Goal: Complete application form

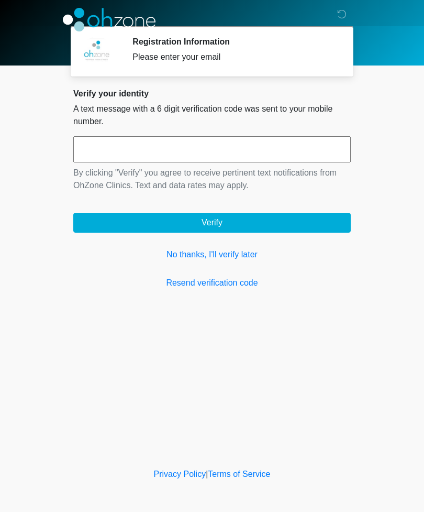
click at [167, 255] on link "No thanks, I'll verify later" at bounding box center [212, 254] width 278 height 13
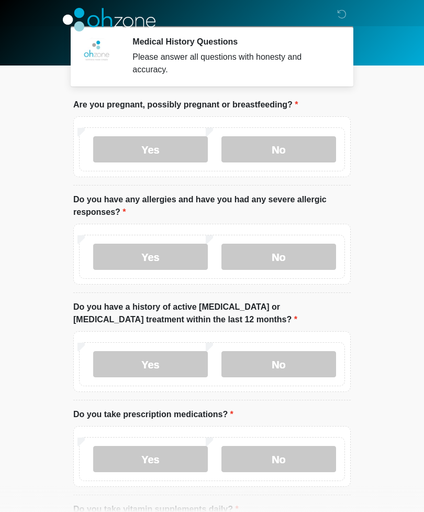
click at [277, 153] on label "No" at bounding box center [279, 149] width 115 height 26
click at [281, 256] on label "No" at bounding box center [279, 257] width 115 height 26
click at [281, 359] on label "No" at bounding box center [279, 364] width 115 height 26
click at [146, 454] on label "Yes" at bounding box center [150, 459] width 115 height 26
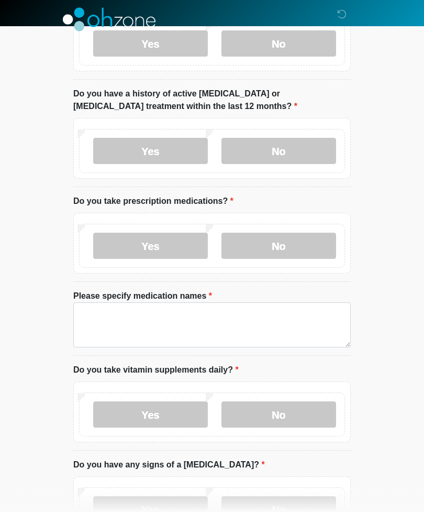
scroll to position [214, 0]
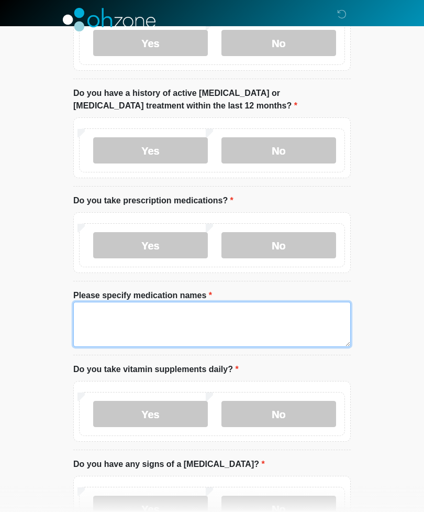
click at [126, 318] on textarea "Please specify medication names" at bounding box center [212, 324] width 278 height 45
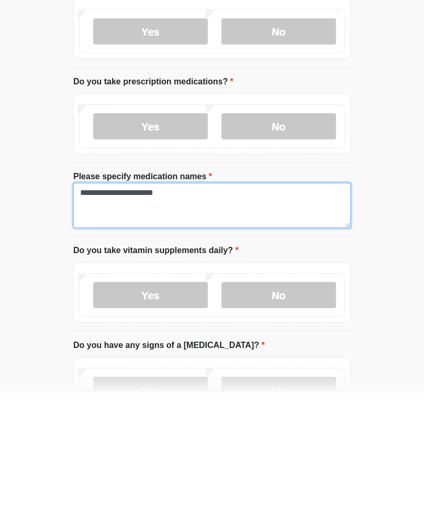
type textarea "**********"
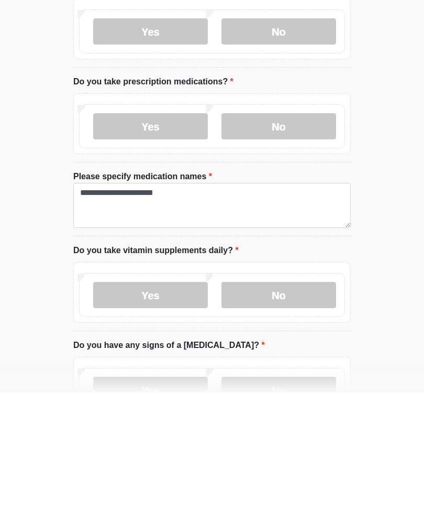
click at [149, 401] on label "Yes" at bounding box center [150, 414] width 115 height 26
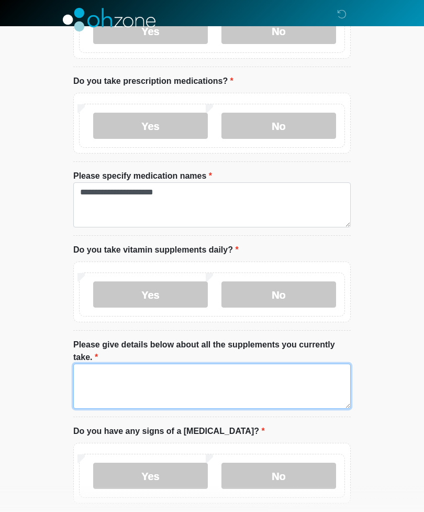
click at [133, 373] on textarea "Please give details below about all the supplements you currently take." at bounding box center [212, 386] width 278 height 45
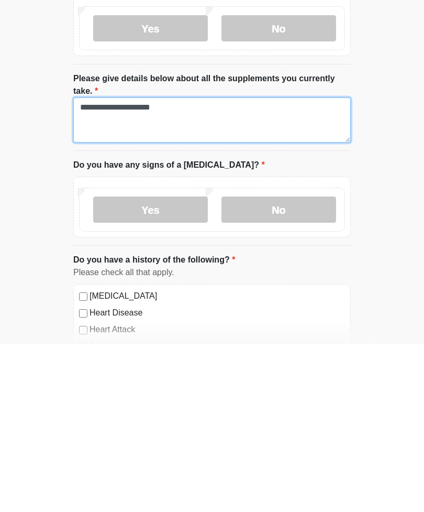
scroll to position [432, 0]
type textarea "**********"
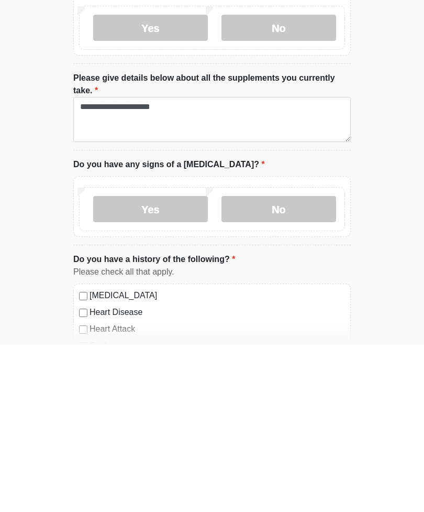
click at [282, 364] on label "No" at bounding box center [279, 377] width 115 height 26
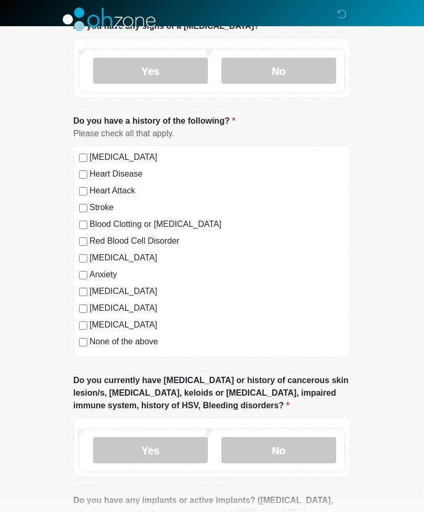
scroll to position [738, 0]
click at [279, 443] on label "No" at bounding box center [279, 450] width 115 height 26
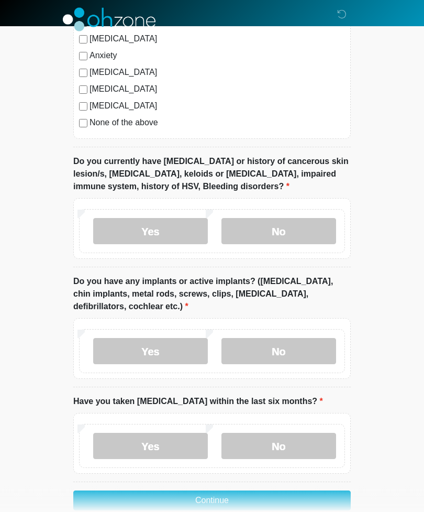
scroll to position [957, 0]
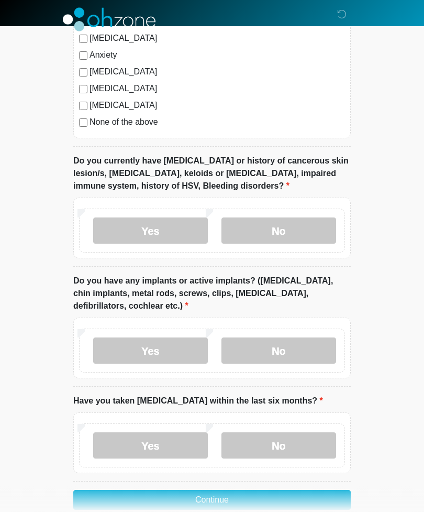
click at [150, 346] on label "Yes" at bounding box center [150, 351] width 115 height 26
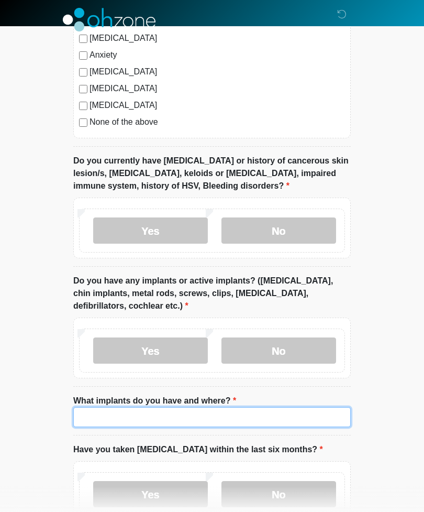
click at [93, 412] on input "What implants do you have and where?" at bounding box center [212, 417] width 278 height 20
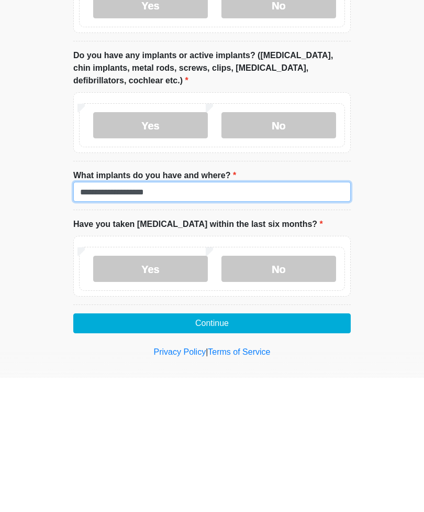
type input "**********"
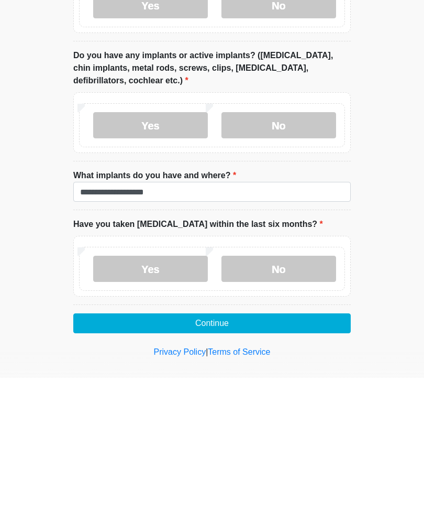
click at [262, 390] on label "No" at bounding box center [279, 403] width 115 height 26
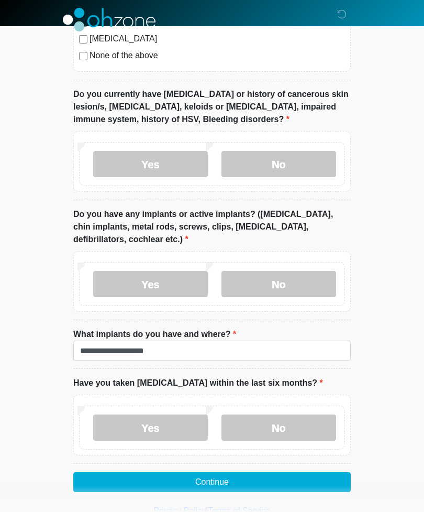
click at [192, 476] on button "Continue" at bounding box center [212, 482] width 278 height 20
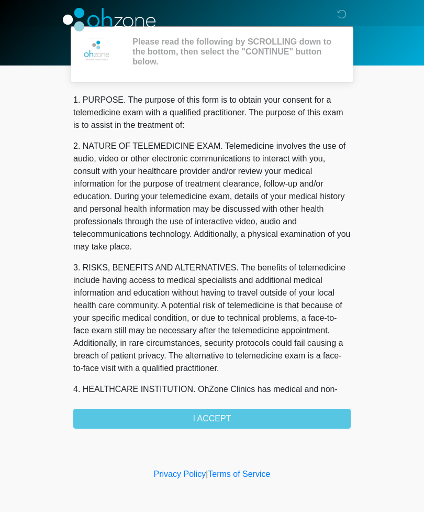
scroll to position [0, 0]
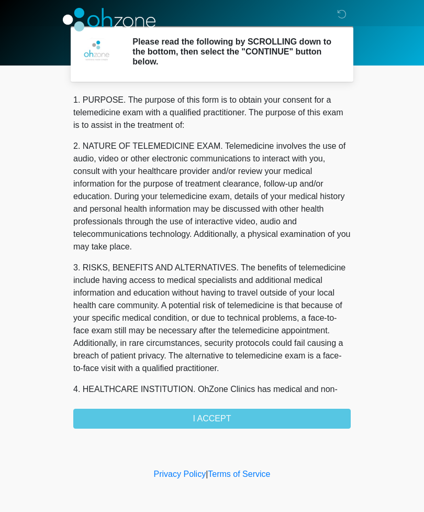
click at [190, 417] on div "1. PURPOSE. The purpose of this form is to obtain your consent for a telemedici…" at bounding box center [212, 261] width 278 height 335
click at [211, 414] on div "1. PURPOSE. The purpose of this form is to obtain your consent for a telemedici…" at bounding box center [212, 261] width 278 height 335
click at [209, 417] on div "1. PURPOSE. The purpose of this form is to obtain your consent for a telemedici…" at bounding box center [212, 261] width 278 height 335
click at [282, 411] on div "1. PURPOSE. The purpose of this form is to obtain your consent for a telemedici…" at bounding box center [212, 261] width 278 height 335
click at [149, 415] on div "1. PURPOSE. The purpose of this form is to obtain your consent for a telemedici…" at bounding box center [212, 261] width 278 height 335
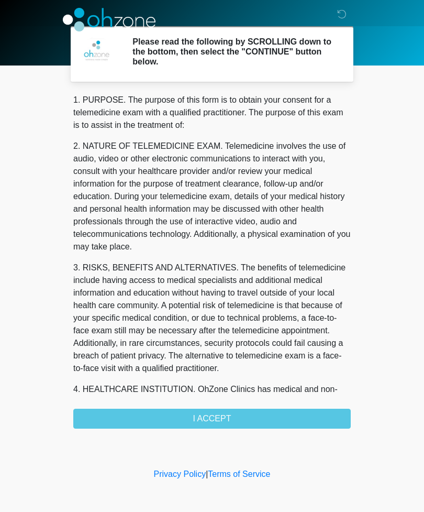
click at [188, 419] on div "1. PURPOSE. The purpose of this form is to obtain your consent for a telemedici…" at bounding box center [212, 261] width 278 height 335
click at [208, 418] on div "1. PURPOSE. The purpose of this form is to obtain your consent for a telemedici…" at bounding box center [212, 261] width 278 height 335
click at [207, 417] on div "1. PURPOSE. The purpose of this form is to obtain your consent for a telemedici…" at bounding box center [212, 261] width 278 height 335
click at [129, 63] on div "Please read the following by SCROLLING down to the bottom, then select the "CON…" at bounding box center [234, 54] width 219 height 35
click at [340, 14] on icon at bounding box center [341, 13] width 9 height 9
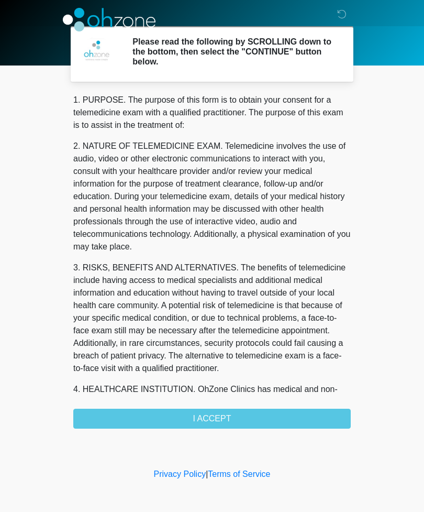
click at [208, 413] on div "1. PURPOSE. The purpose of this form is to obtain your consent for a telemedici…" at bounding box center [212, 261] width 278 height 335
click at [217, 412] on div "1. PURPOSE. The purpose of this form is to obtain your consent for a telemedici…" at bounding box center [212, 261] width 278 height 335
click at [128, 415] on div "1. PURPOSE. The purpose of this form is to obtain your consent for a telemedici…" at bounding box center [212, 261] width 278 height 335
click at [133, 416] on div "1. PURPOSE. The purpose of this form is to obtain your consent for a telemedici…" at bounding box center [212, 261] width 278 height 335
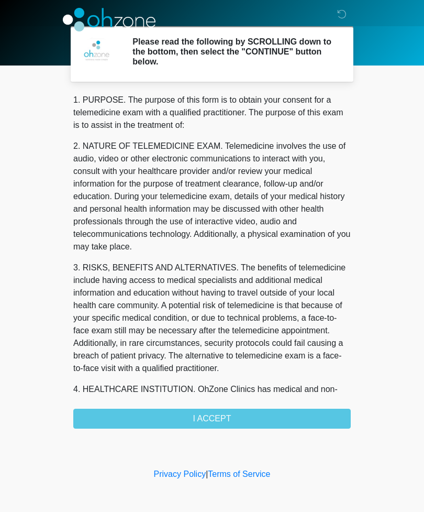
click at [137, 415] on div "1. PURPOSE. The purpose of this form is to obtain your consent for a telemedici…" at bounding box center [212, 261] width 278 height 335
click at [144, 411] on div "1. PURPOSE. The purpose of this form is to obtain your consent for a telemedici…" at bounding box center [212, 261] width 278 height 335
click at [219, 414] on div "1. PURPOSE. The purpose of this form is to obtain your consent for a telemedici…" at bounding box center [212, 261] width 278 height 335
click at [219, 413] on div "1. PURPOSE. The purpose of this form is to obtain your consent for a telemedici…" at bounding box center [212, 261] width 278 height 335
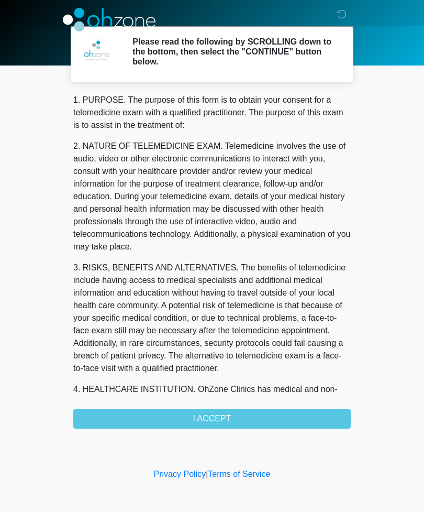
click at [215, 412] on div "1. PURPOSE. The purpose of this form is to obtain your consent for a telemedici…" at bounding box center [212, 261] width 278 height 335
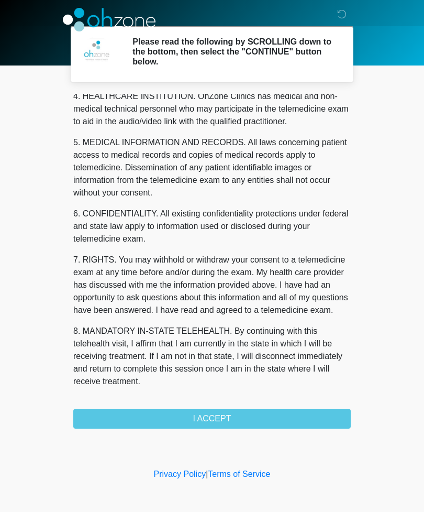
scroll to position [305, 0]
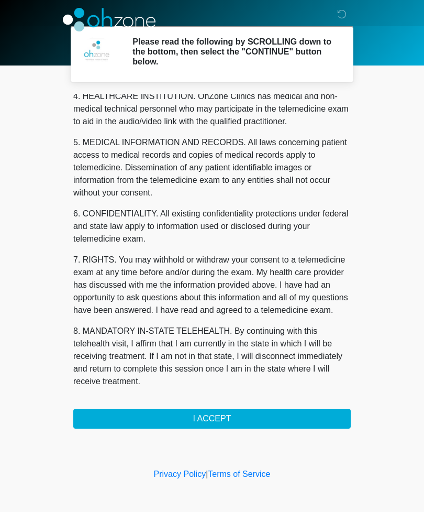
click at [199, 418] on button "I ACCEPT" at bounding box center [212, 419] width 278 height 20
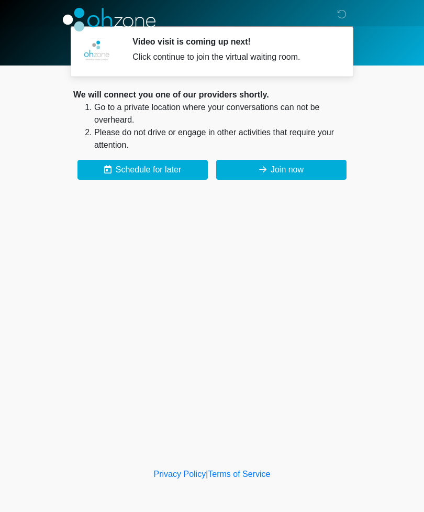
click at [244, 164] on button "Join now" at bounding box center [281, 170] width 130 height 20
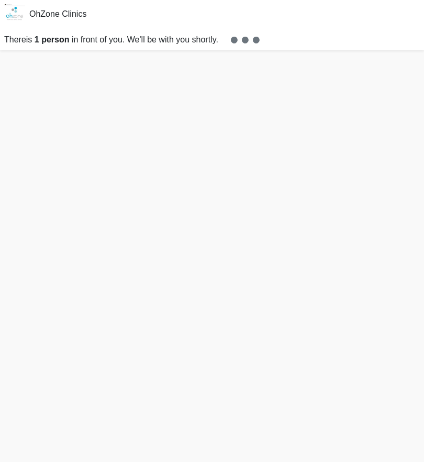
click at [227, 35] on p "There is 1 person in front of you. We'll be with you shortly." at bounding box center [212, 39] width 424 height 21
click at [101, 46] on p "There is 1 person in front of you. We'll be with you shortly." at bounding box center [212, 39] width 424 height 21
